Goal: Task Accomplishment & Management: Complete application form

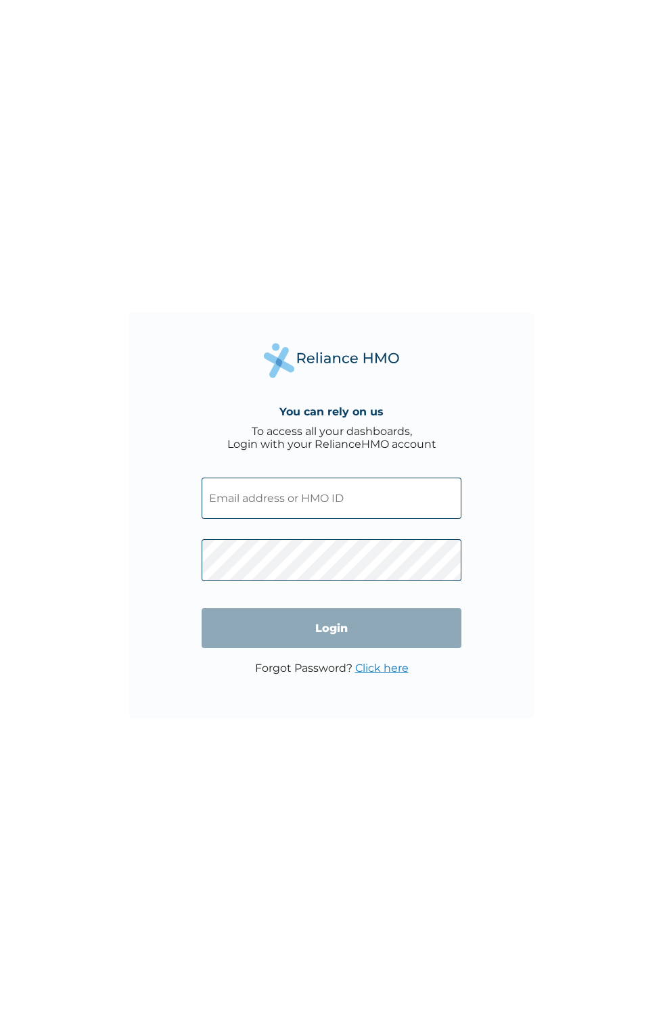
click at [417, 498] on input "text" at bounding box center [332, 498] width 260 height 41
click input "Login" at bounding box center [332, 628] width 260 height 40
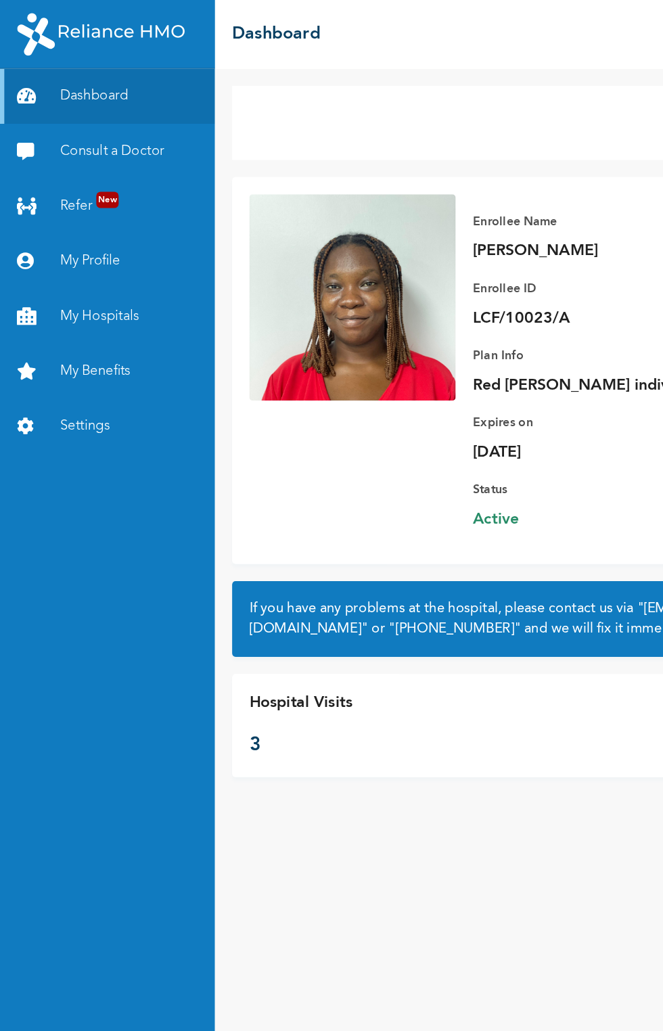
click at [127, 114] on link "Consult a Doctor" at bounding box center [84, 118] width 169 height 43
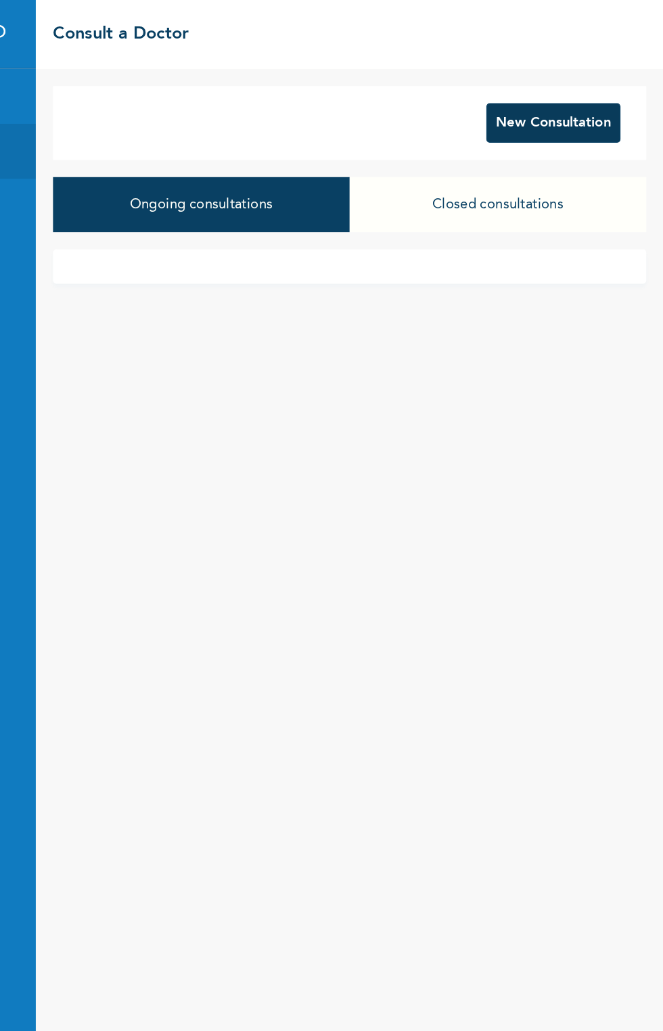
click at [608, 100] on button "New Consultation" at bounding box center [577, 96] width 106 height 31
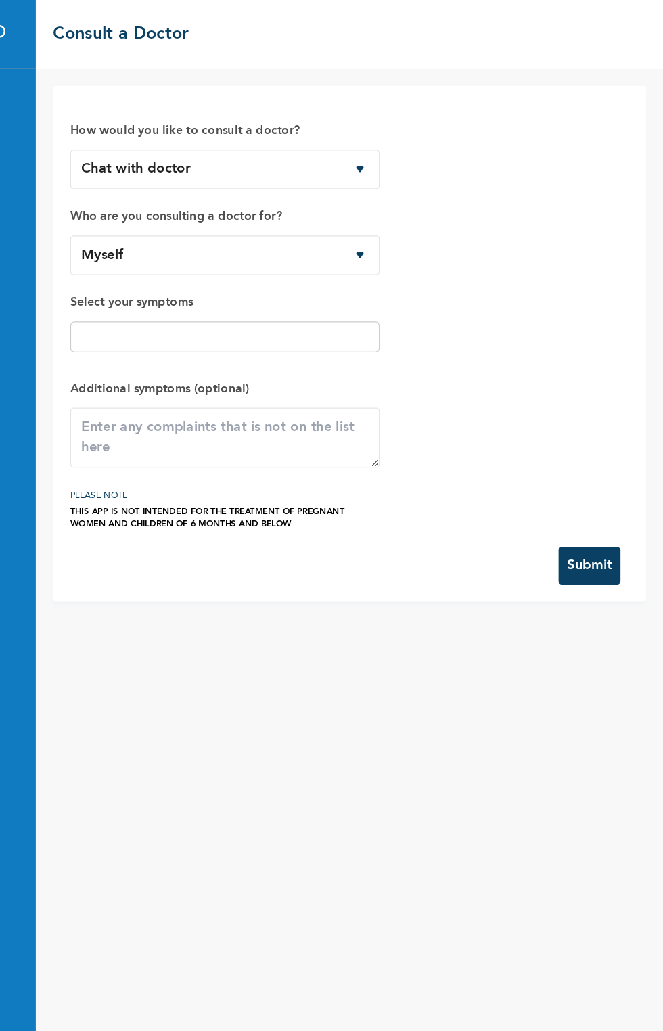
click at [421, 263] on input "text" at bounding box center [317, 265] width 235 height 16
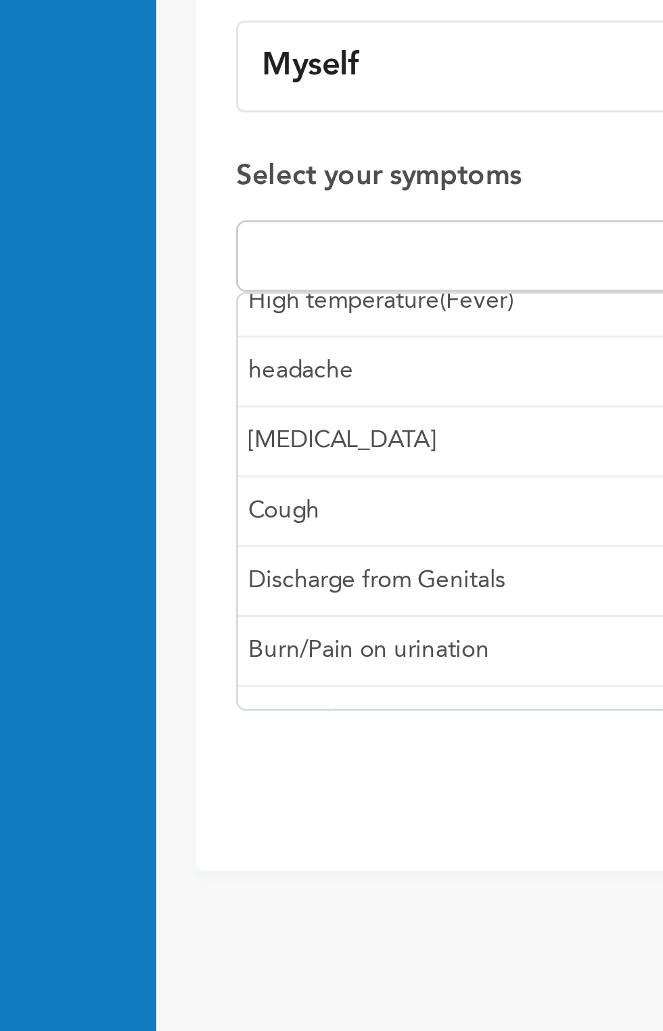
scroll to position [9, 0]
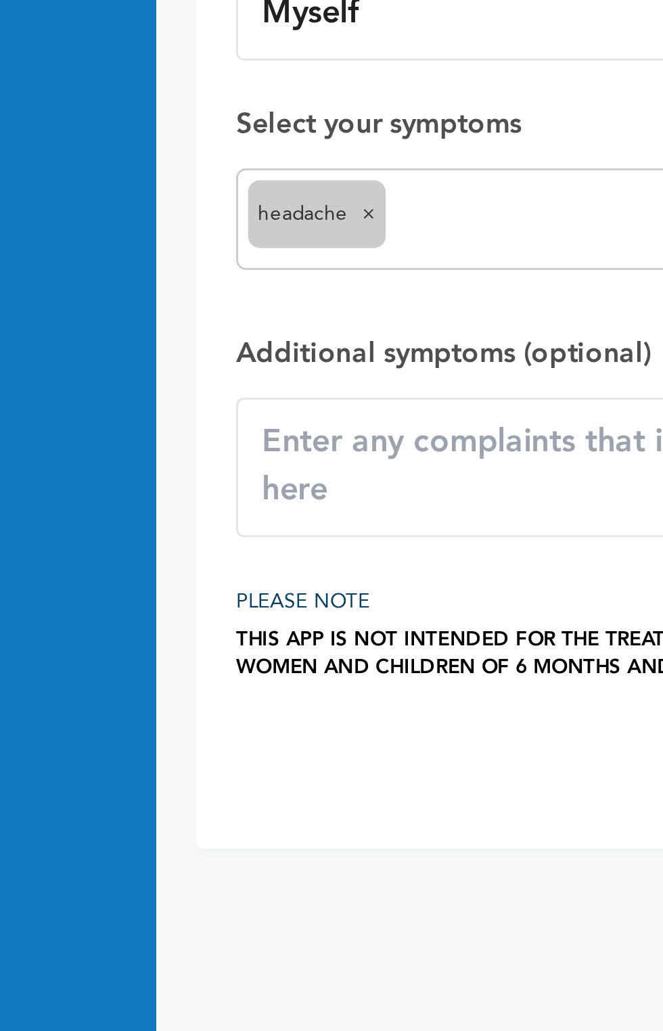
click at [301, 266] on input "text" at bounding box center [342, 270] width 185 height 16
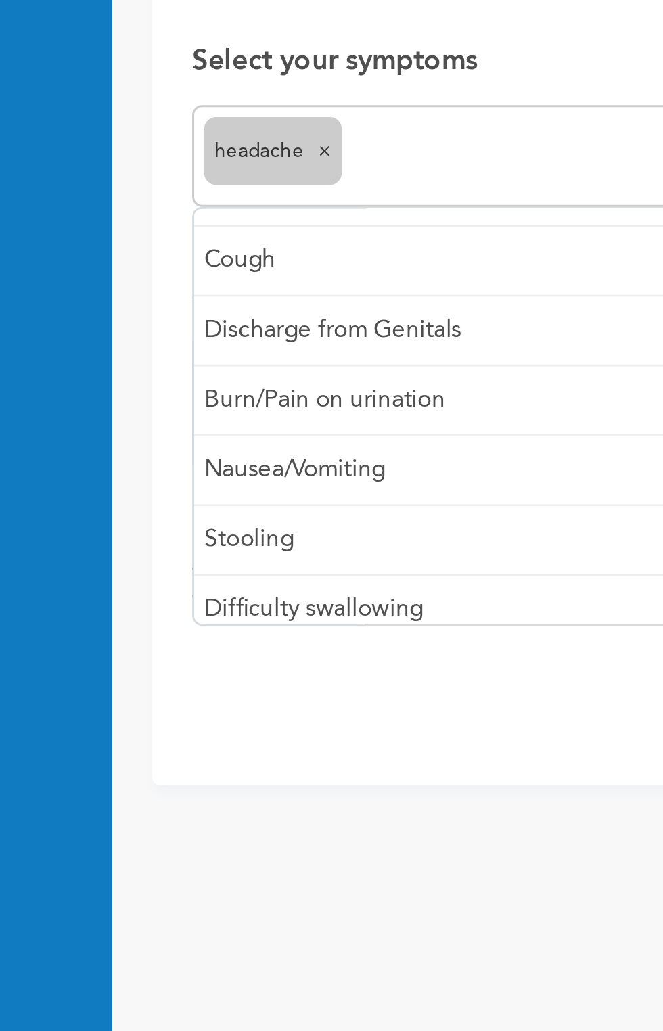
scroll to position [39, 0]
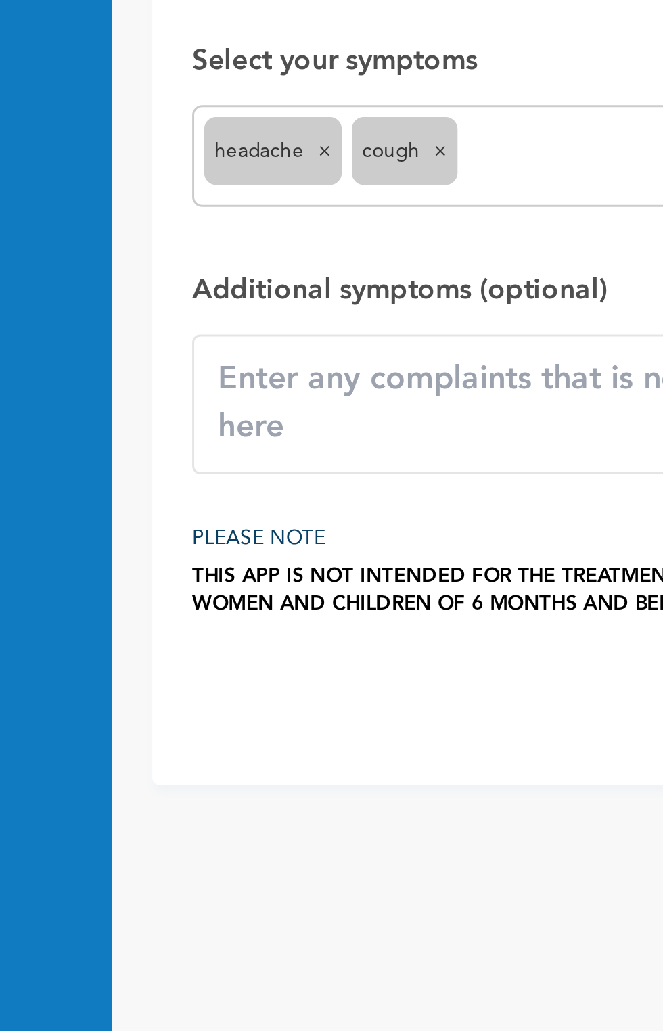
click at [318, 269] on input "text" at bounding box center [362, 270] width 146 height 16
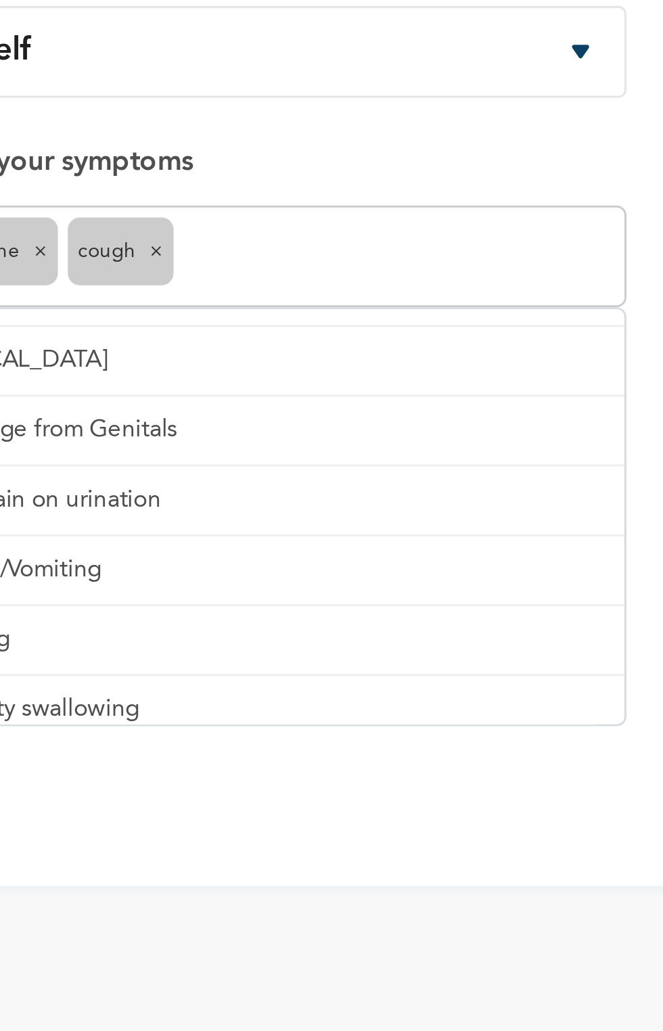
scroll to position [0, 0]
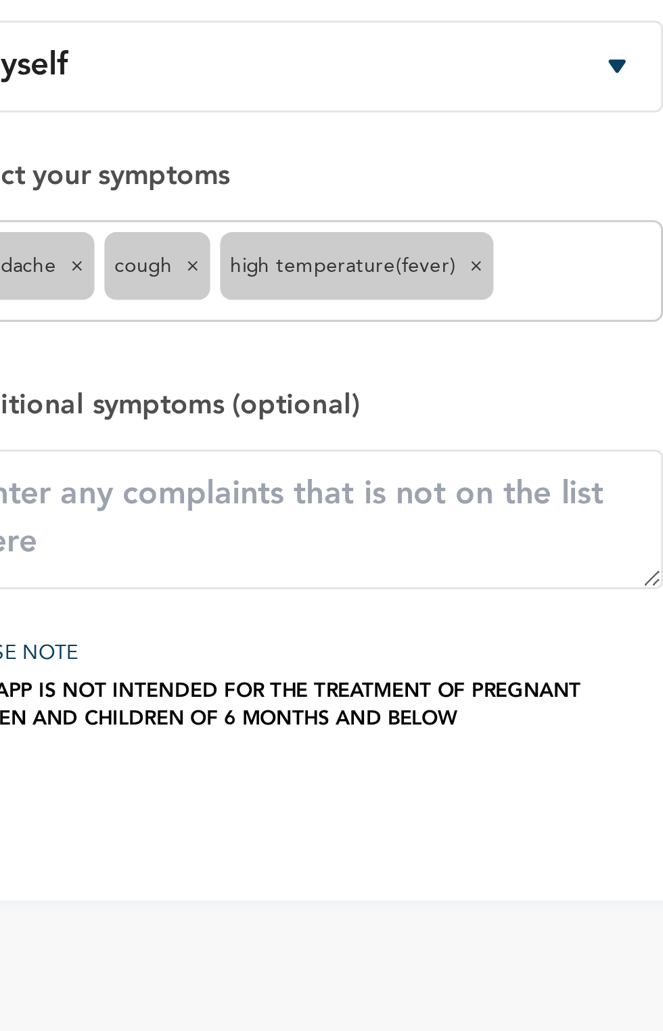
click at [415, 270] on input "text" at bounding box center [411, 270] width 50 height 16
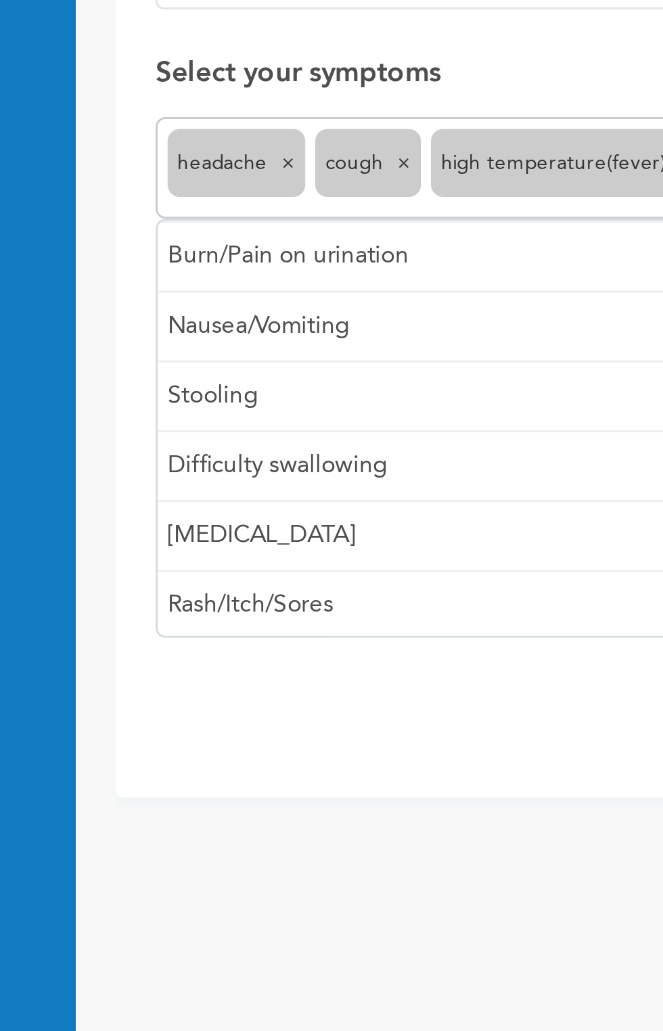
scroll to position [72, 0]
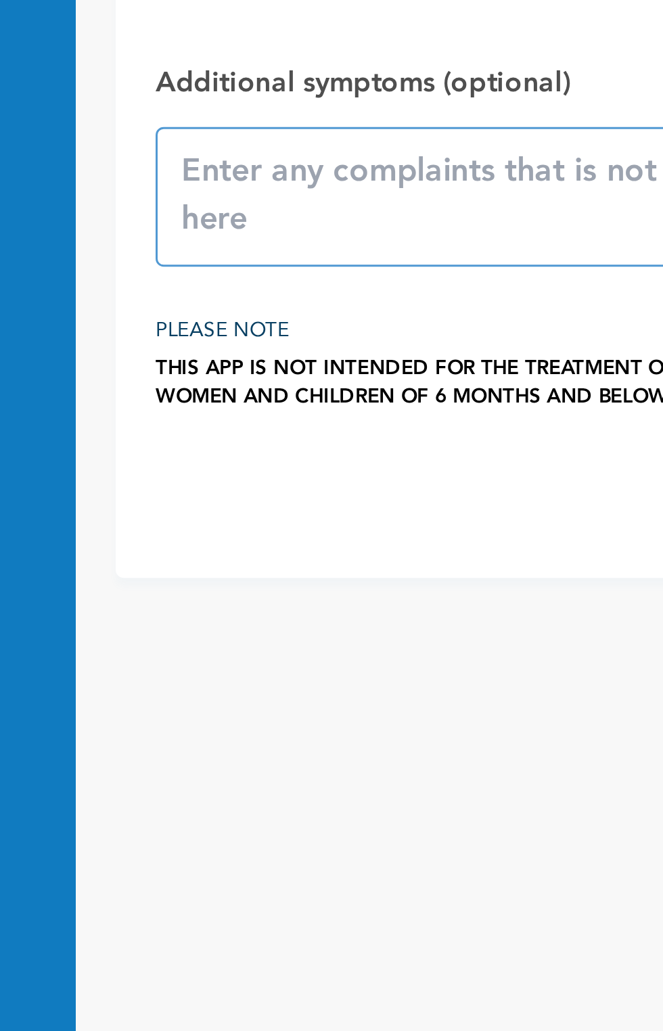
click at [286, 378] on textarea at bounding box center [317, 380] width 243 height 47
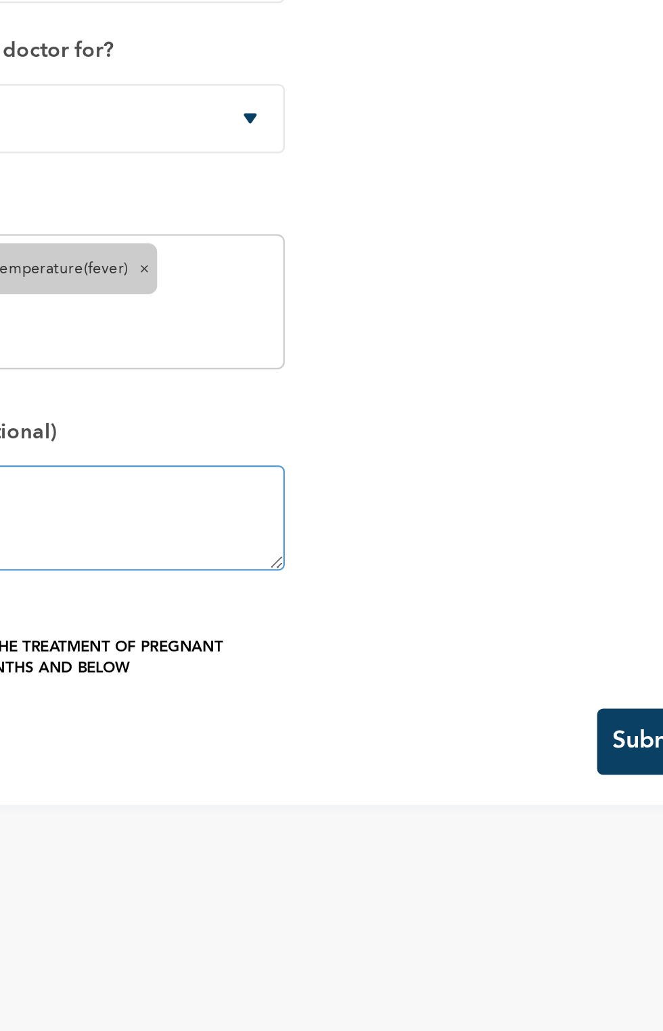
type textarea "Cold and weakness"
click at [595, 482] on button "Submit" at bounding box center [604, 482] width 49 height 30
